Goal: Information Seeking & Learning: Learn about a topic

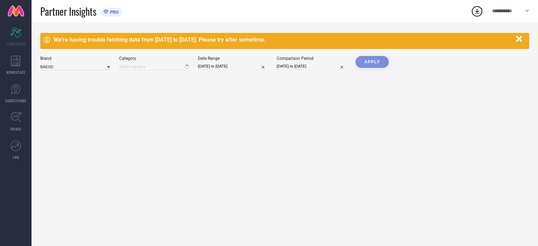
type input "All"
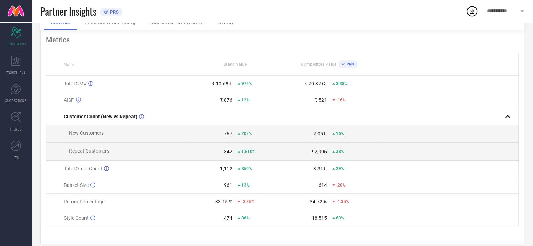
scroll to position [71, 0]
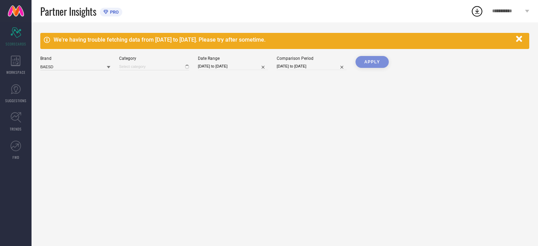
type input "All"
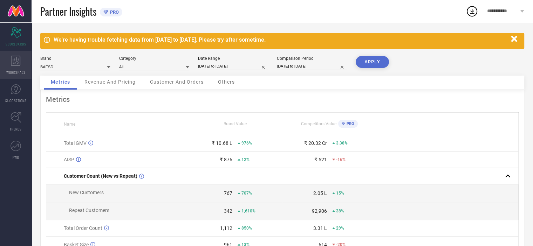
click at [17, 62] on icon at bounding box center [16, 61] width 10 height 11
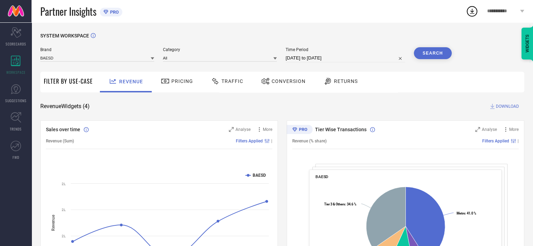
click at [182, 78] on span "Pricing" at bounding box center [182, 81] width 22 height 6
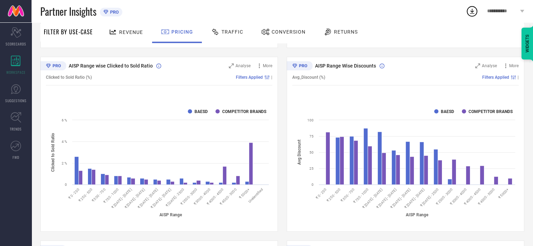
scroll to position [194, 0]
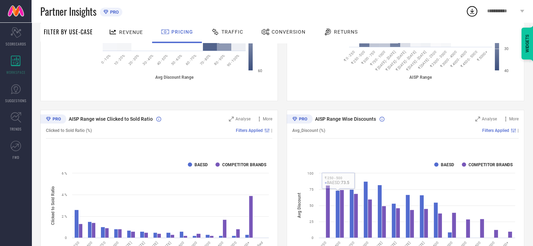
click at [334, 30] on span "Returns" at bounding box center [346, 32] width 24 height 6
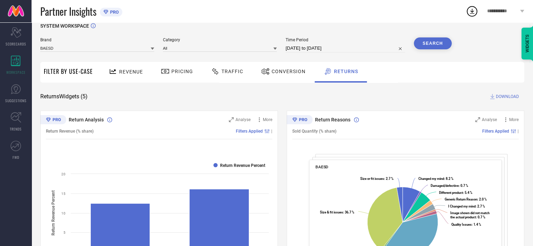
scroll to position [0, 0]
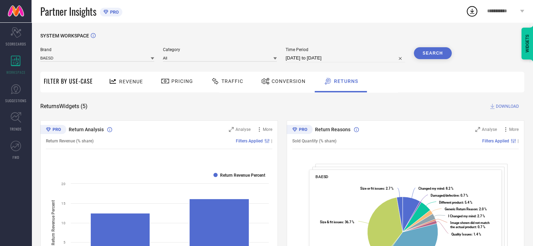
click at [286, 82] on span "Conversion" at bounding box center [288, 81] width 34 height 6
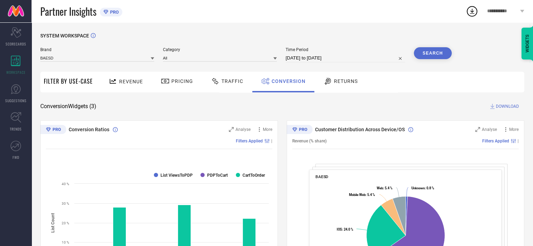
click at [227, 81] on span "Traffic" at bounding box center [232, 81] width 22 height 6
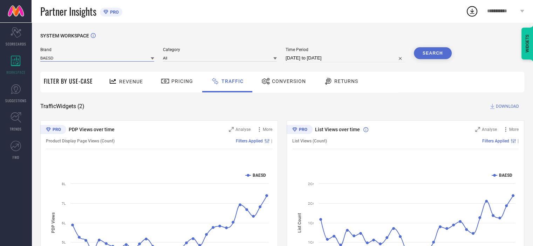
click at [89, 60] on input at bounding box center [97, 57] width 114 height 7
click at [136, 61] on input at bounding box center [97, 57] width 114 height 7
click at [134, 60] on input at bounding box center [97, 57] width 114 height 7
type input "NKV"
click at [423, 54] on button "Search" at bounding box center [433, 53] width 38 height 12
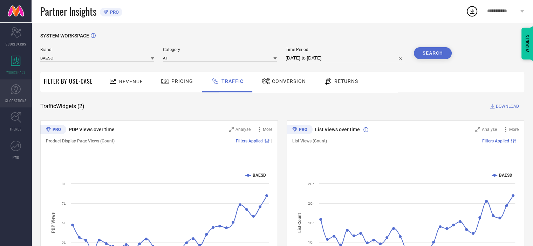
click at [14, 92] on icon at bounding box center [16, 89] width 10 height 10
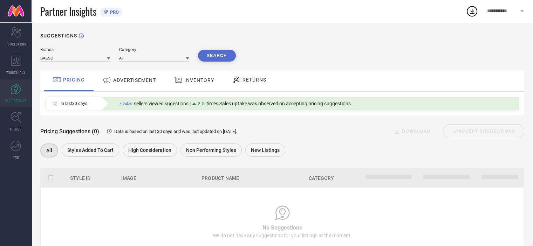
click at [146, 82] on span "ADVERTISEMENT" at bounding box center [134, 80] width 43 height 6
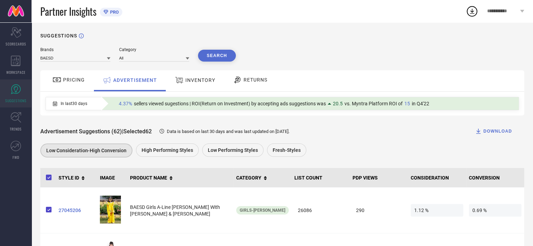
click at [192, 82] on span "INVENTORY" at bounding box center [200, 80] width 30 height 6
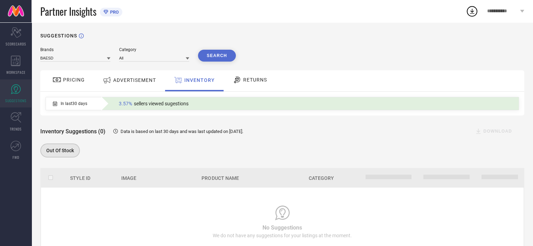
click at [251, 81] on span "RETURNS" at bounding box center [255, 80] width 24 height 6
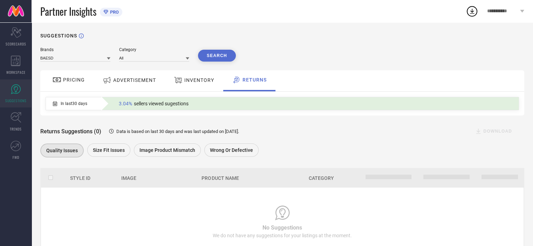
click at [76, 81] on span "PRICING" at bounding box center [74, 80] width 22 height 6
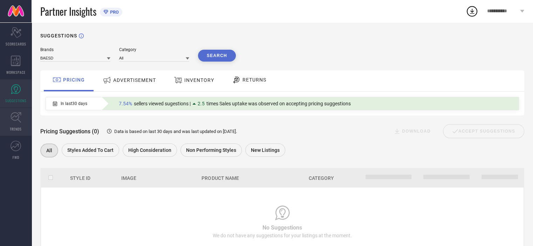
click at [17, 120] on icon at bounding box center [16, 117] width 11 height 11
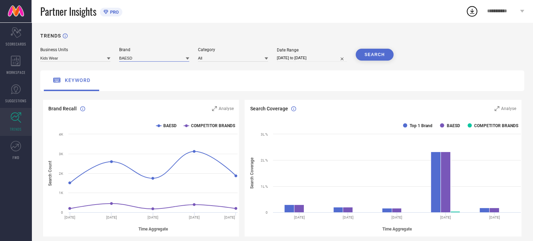
click at [140, 60] on input at bounding box center [154, 57] width 70 height 7
click at [140, 68] on div "BAESD" at bounding box center [154, 68] width 70 height 12
click at [371, 56] on button "SEARCH" at bounding box center [374, 55] width 38 height 12
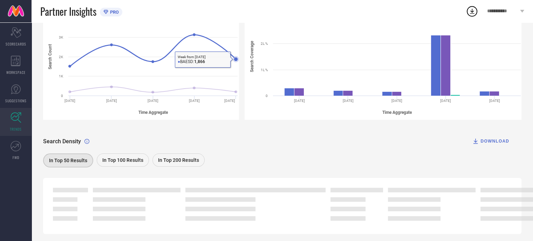
scroll to position [134, 0]
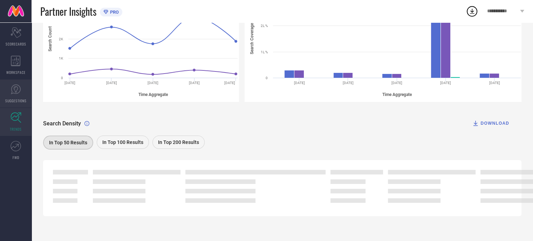
click at [18, 92] on icon at bounding box center [16, 89] width 10 height 10
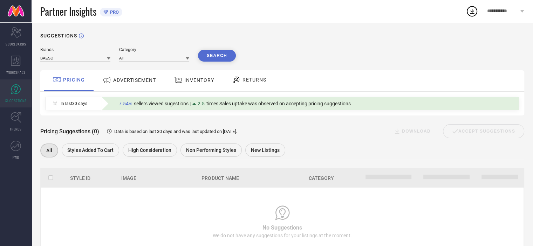
click at [11, 93] on icon at bounding box center [16, 89] width 10 height 10
click at [144, 84] on div "ADVERTISEMENT" at bounding box center [129, 80] width 57 height 13
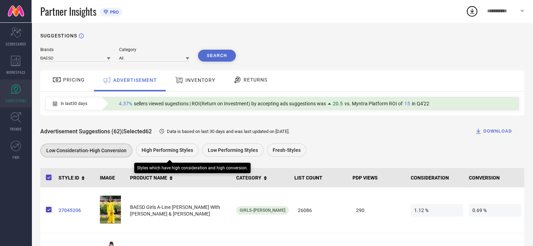
click at [175, 151] on span "High Performing Styles" at bounding box center [166, 150] width 51 height 6
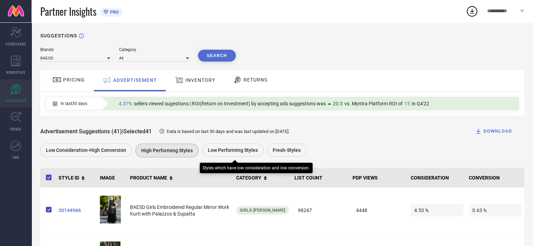
click at [241, 151] on span "Low Performing Styles" at bounding box center [233, 150] width 50 height 6
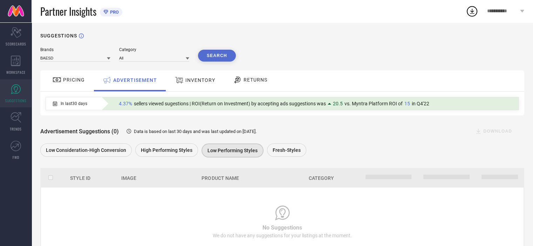
scroll to position [28, 0]
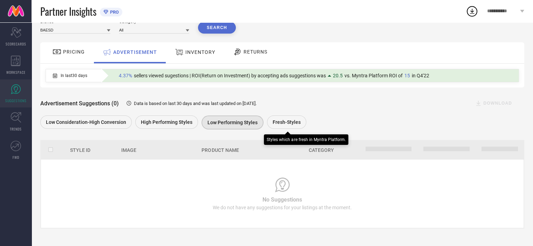
click at [277, 123] on span "Fresh-Styles" at bounding box center [286, 122] width 28 height 6
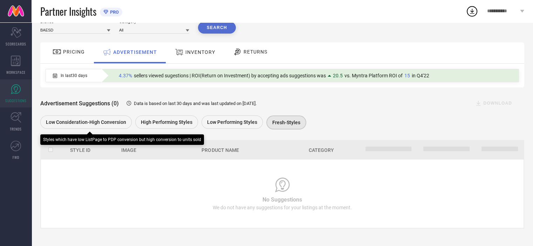
click at [91, 122] on span "Low Consideration-High Conversion" at bounding box center [86, 122] width 80 height 6
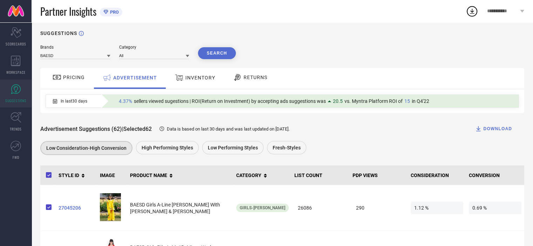
scroll to position [0, 0]
